Goal: Check status

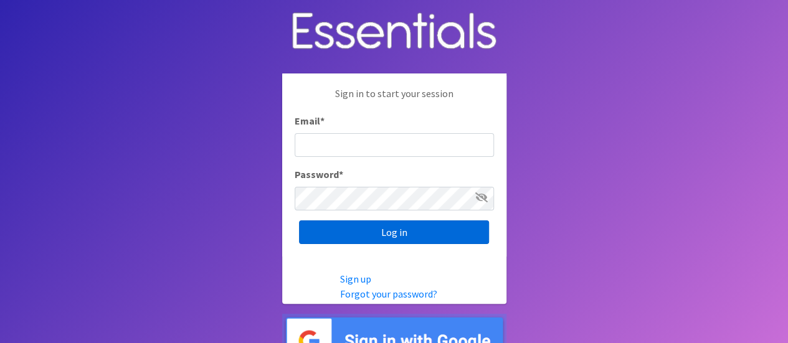
type input "[PERSON_NAME][EMAIL_ADDRESS][DOMAIN_NAME]"
click at [384, 230] on input "Log in" at bounding box center [394, 233] width 190 height 24
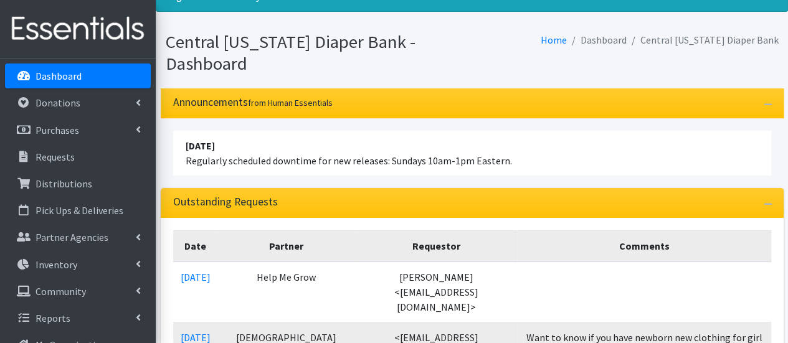
scroll to position [125, 0]
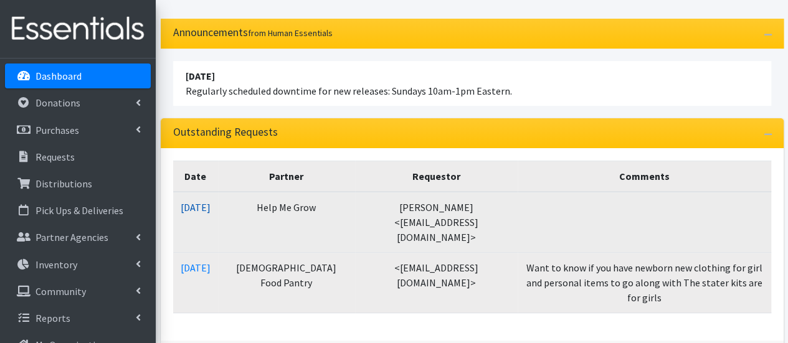
drag, startPoint x: 197, startPoint y: 204, endPoint x: 232, endPoint y: 219, distance: 38.5
click at [197, 204] on link "10/09/2025" at bounding box center [196, 207] width 30 height 12
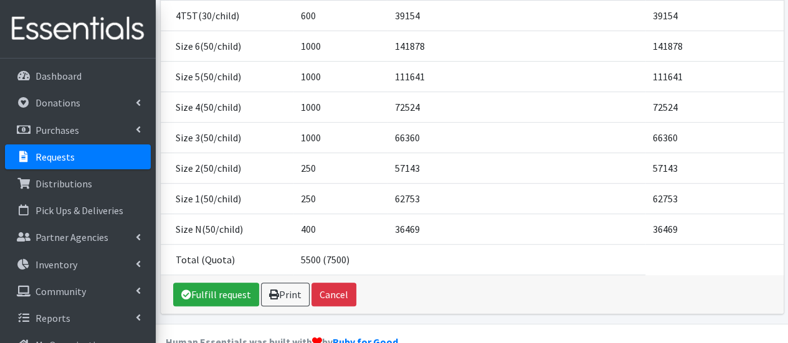
scroll to position [236, 0]
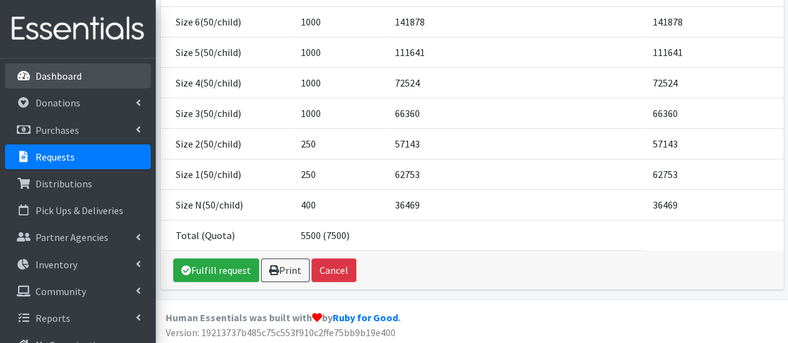
click at [46, 83] on link "Dashboard" at bounding box center [78, 76] width 146 height 25
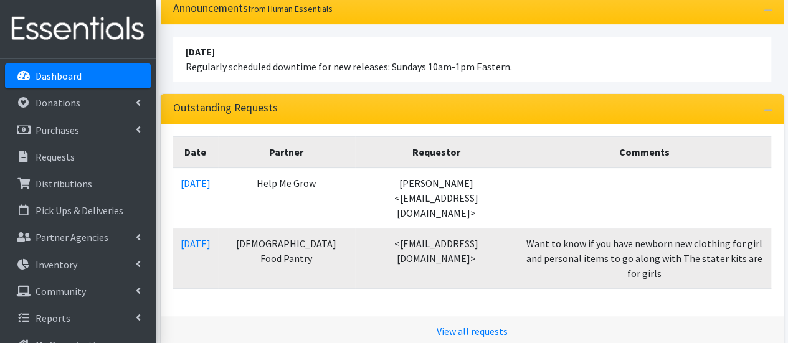
scroll to position [125, 0]
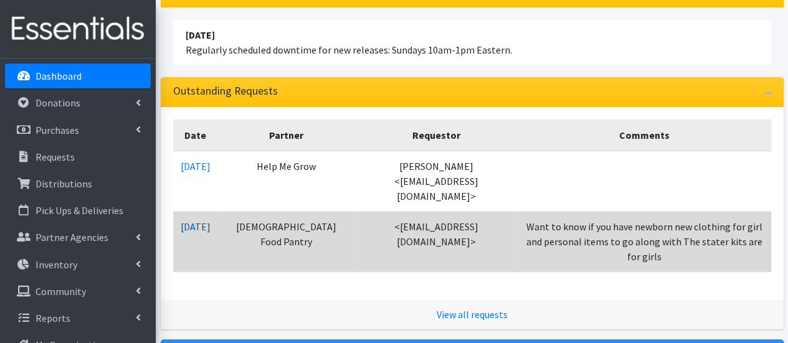
click at [205, 221] on link "10/09/2025" at bounding box center [196, 227] width 30 height 12
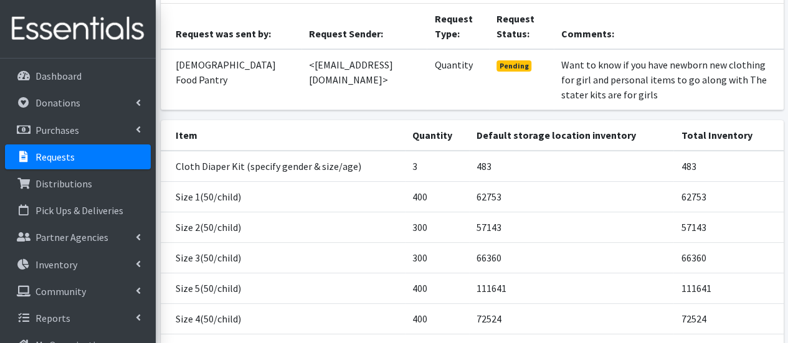
scroll to position [126, 0]
